Goal: Transaction & Acquisition: Obtain resource

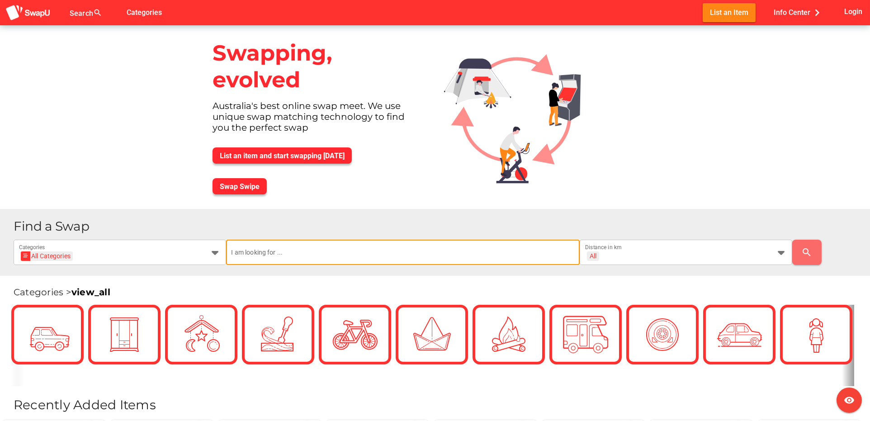
click at [299, 251] on input "text" at bounding box center [403, 252] width 343 height 25
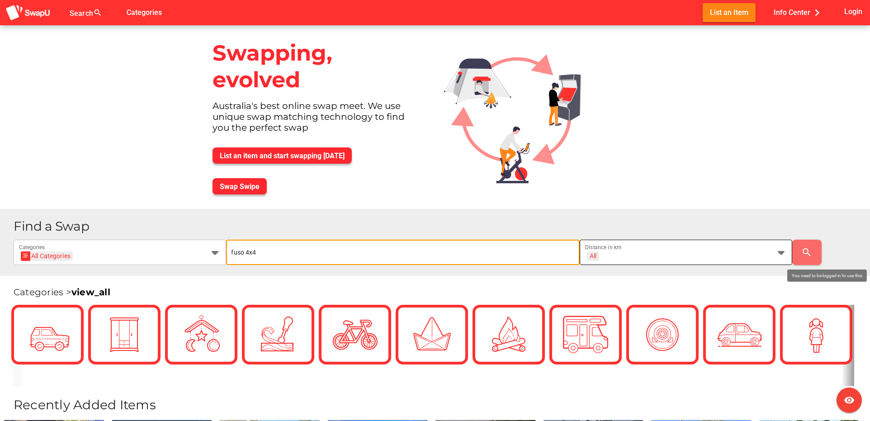
type input "fuso 4x4"
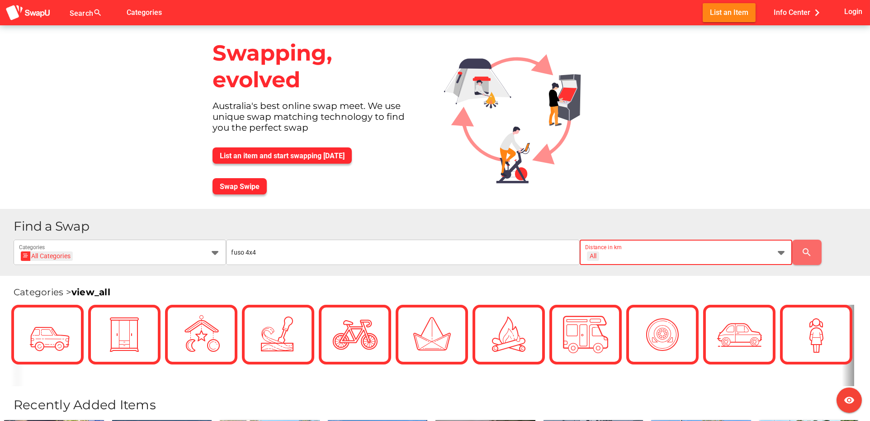
click at [781, 255] on icon at bounding box center [781, 252] width 11 height 11
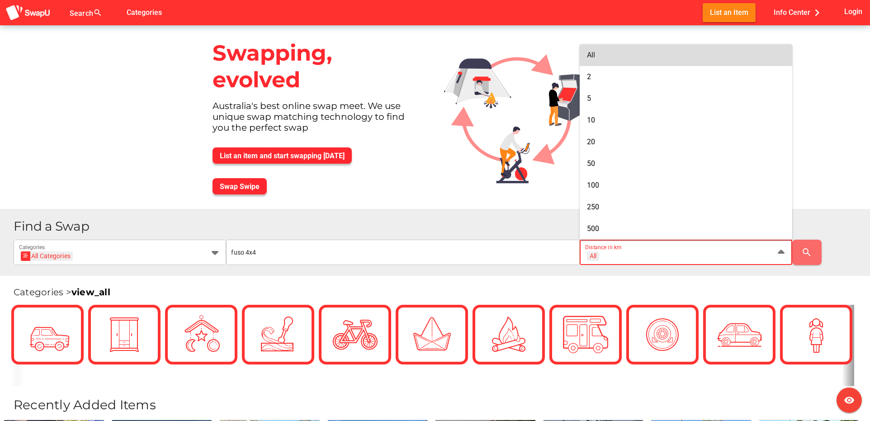
click at [626, 48] on div "All" at bounding box center [686, 55] width 198 height 14
type input "+ All km"
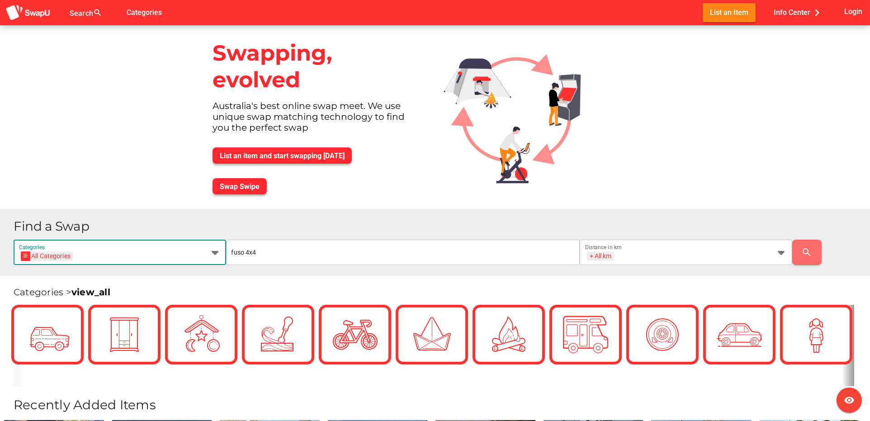
click at [69, 255] on div "All Categories" at bounding box center [47, 255] width 47 height 9
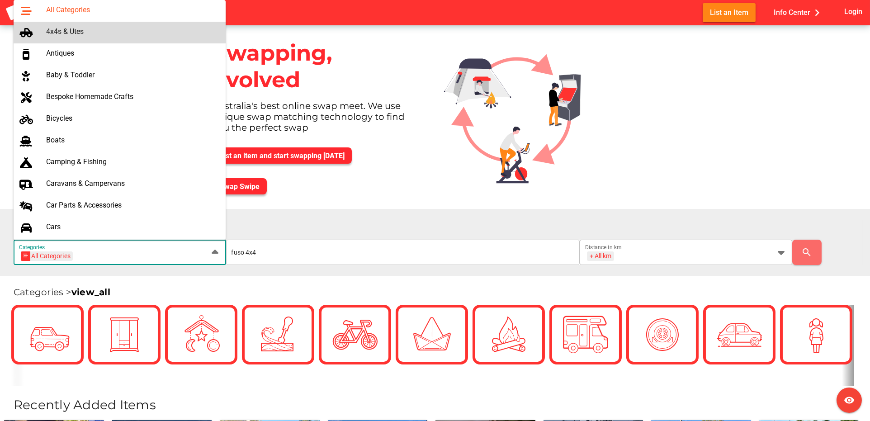
click at [71, 34] on div "4x4s & Utes" at bounding box center [132, 31] width 173 height 9
type input "4x4s & Utes"
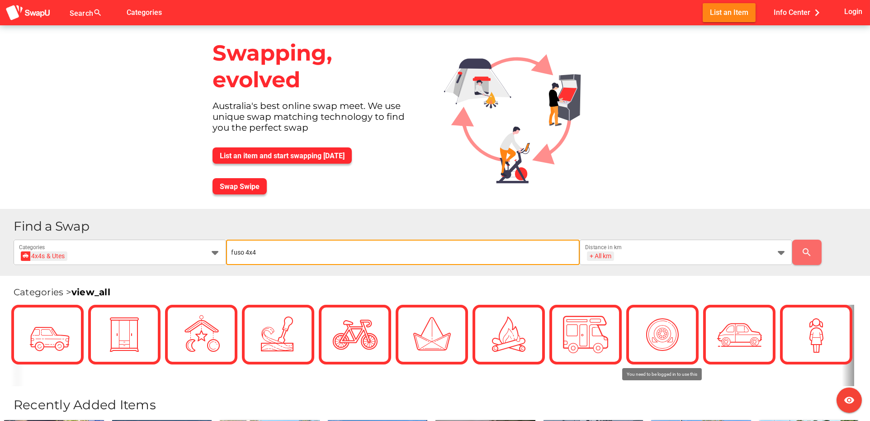
click at [336, 243] on input "fuso 4x4" at bounding box center [403, 252] width 343 height 25
click at [607, 258] on div "+ All km" at bounding box center [601, 256] width 22 height 8
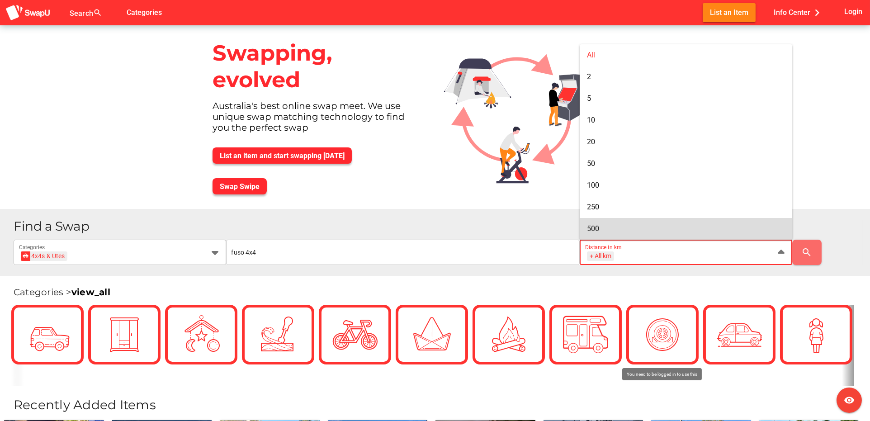
click at [602, 224] on div "500" at bounding box center [686, 228] width 198 height 9
type input "+ 500 km"
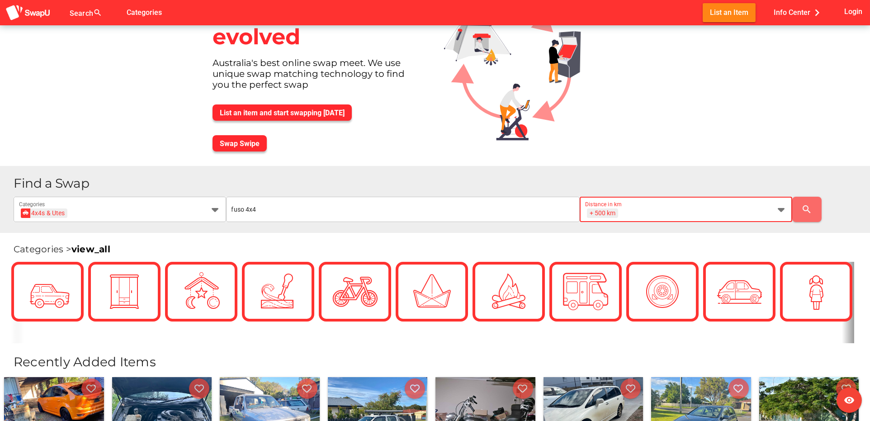
scroll to position [90, 0]
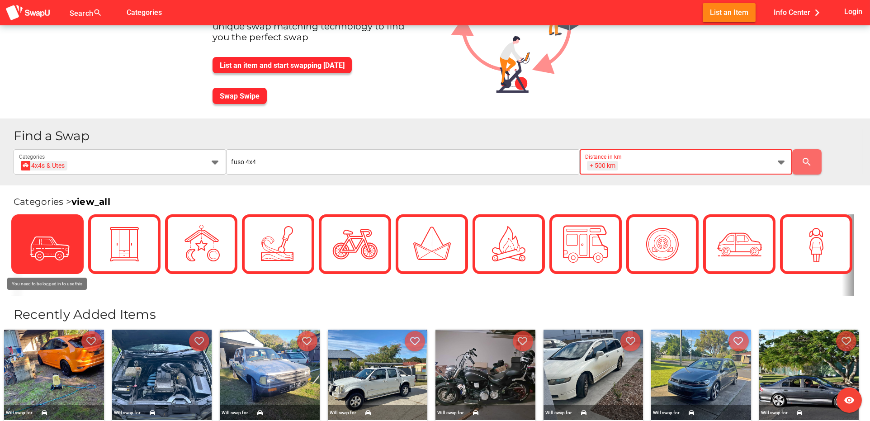
click at [59, 241] on img at bounding box center [47, 244] width 45 height 45
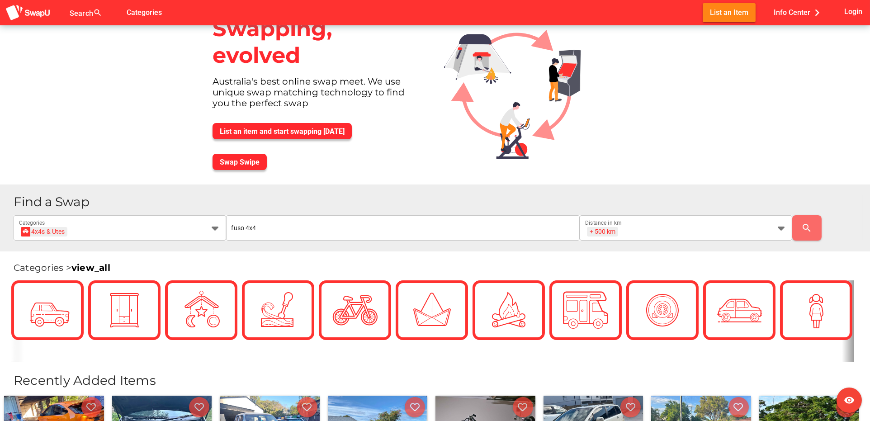
scroll to position [0, 0]
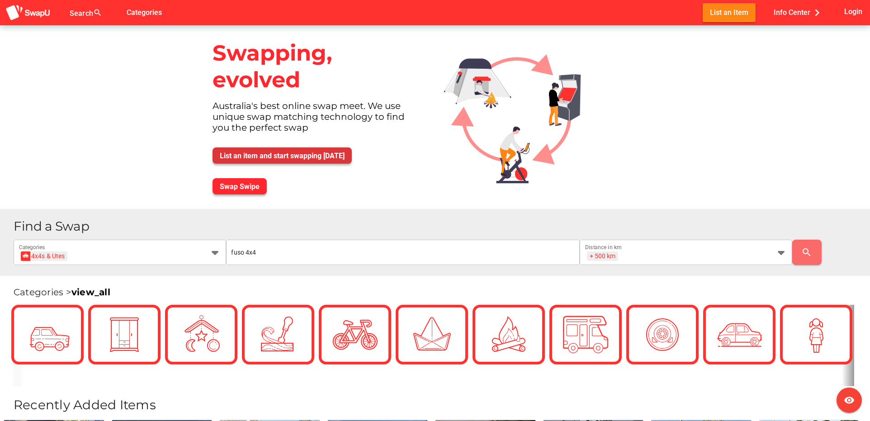
click at [306, 156] on span "List an item and start swapping today" at bounding box center [282, 155] width 125 height 9
